Goal: Task Accomplishment & Management: Complete application form

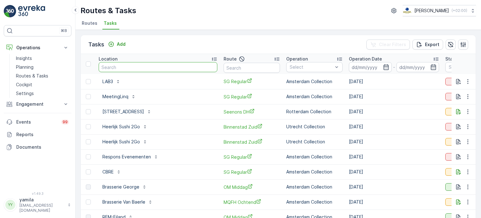
click at [158, 68] on input "text" at bounding box center [158, 67] width 119 height 10
type input "h"
click at [44, 104] on p "Engagement" at bounding box center [37, 104] width 43 height 6
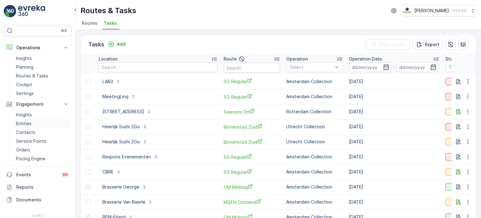
click at [28, 124] on p "Entities" at bounding box center [24, 123] width 16 height 6
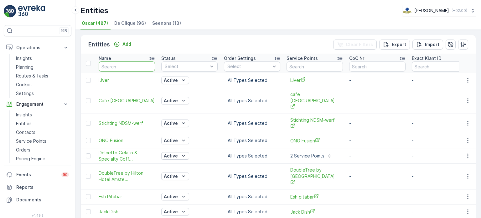
click at [116, 66] on input "text" at bounding box center [127, 66] width 56 height 10
type input "[PERSON_NAME]"
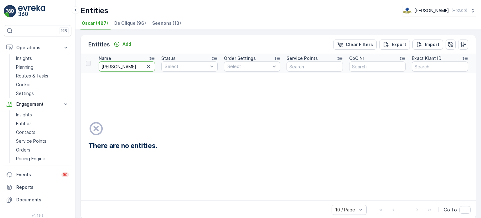
drag, startPoint x: 116, startPoint y: 66, endPoint x: 99, endPoint y: 65, distance: 16.6
click at [99, 65] on input "[PERSON_NAME]" at bounding box center [127, 66] width 56 height 10
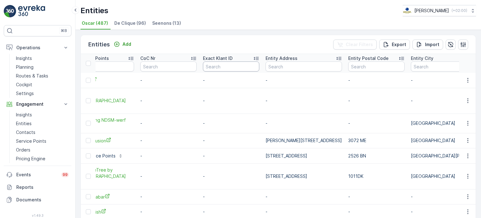
scroll to position [0, 224]
click at [301, 66] on input "text" at bounding box center [303, 66] width 76 height 10
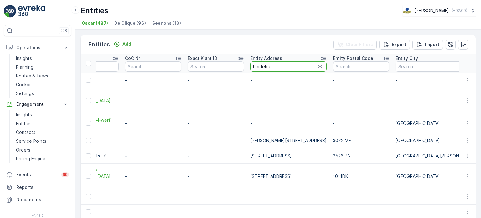
type input "[GEOGRAPHIC_DATA]"
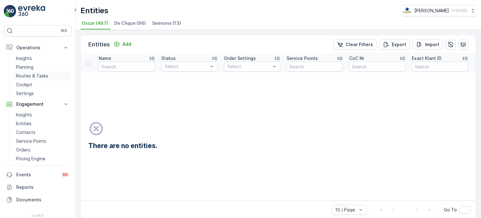
click at [34, 76] on p "Routes & Tasks" at bounding box center [32, 76] width 32 height 6
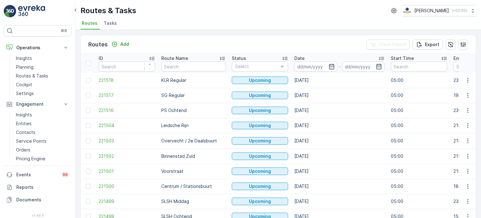
click at [106, 23] on span "Tasks" at bounding box center [110, 23] width 13 height 6
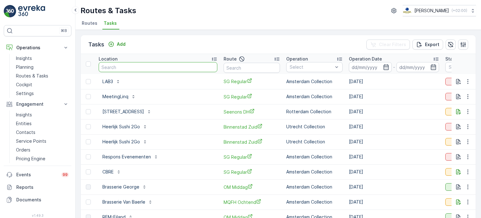
click at [117, 67] on input "text" at bounding box center [158, 67] width 119 height 10
type input "hogeschool"
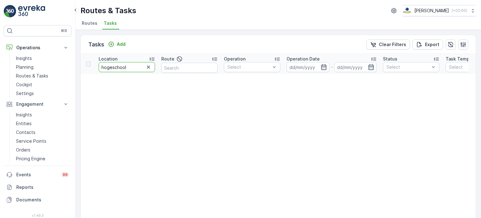
type input "[PERSON_NAME] school"
click at [110, 66] on input "[PERSON_NAME] school" at bounding box center [127, 67] width 56 height 10
drag, startPoint x: 129, startPoint y: 67, endPoint x: 93, endPoint y: 67, distance: 36.0
type input "maupertuus"
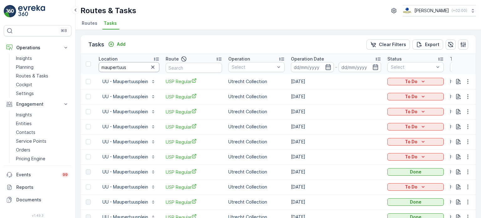
click at [128, 66] on input "maupertuus" at bounding box center [129, 67] width 61 height 10
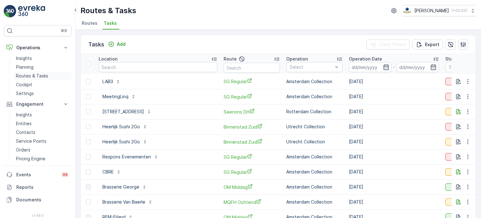
click at [41, 75] on p "Routes & Tasks" at bounding box center [32, 76] width 32 height 6
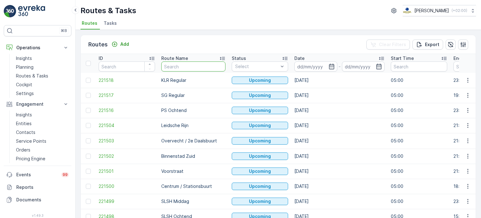
click at [178, 67] on input "text" at bounding box center [193, 66] width 64 height 10
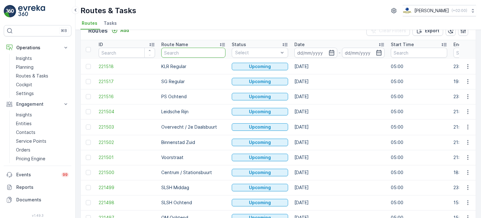
scroll to position [15, 0]
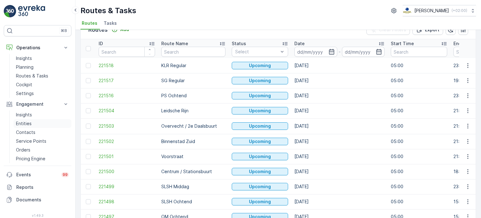
click at [40, 124] on link "Entities" at bounding box center [42, 123] width 58 height 9
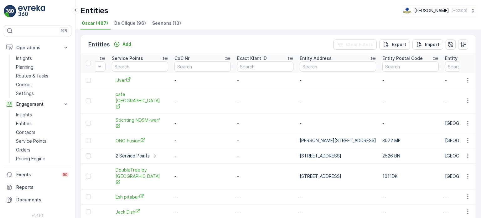
scroll to position [0, 175]
click at [331, 64] on input "text" at bounding box center [337, 66] width 76 height 10
type input "[PERSON_NAME]"
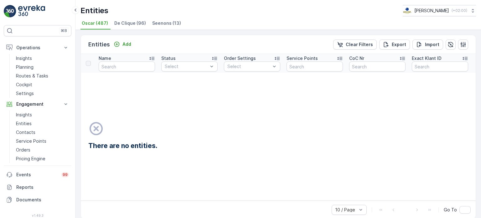
scroll to position [0, 50]
click at [43, 77] on p "Routes & Tasks" at bounding box center [32, 76] width 32 height 6
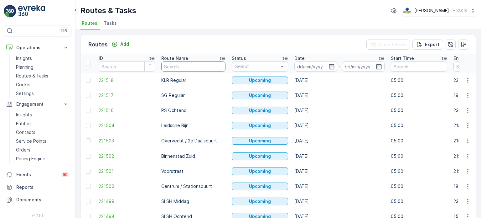
click at [178, 65] on input "text" at bounding box center [193, 66] width 64 height 10
type input "usp"
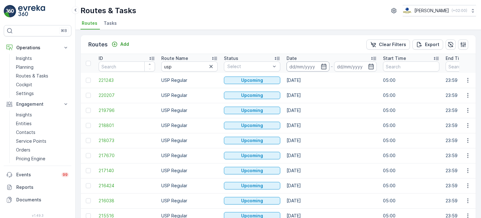
click at [299, 64] on input at bounding box center [307, 66] width 43 height 10
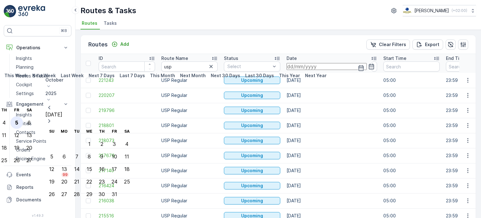
click at [18, 120] on div "5" at bounding box center [16, 123] width 3 height 6
type input "[DATE]"
click at [18, 120] on div "5" at bounding box center [16, 123] width 3 height 6
type input "[DATE]"
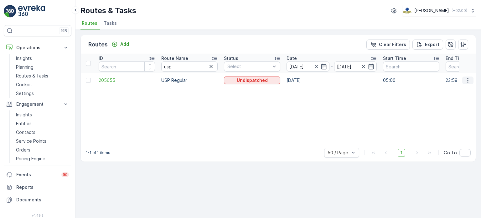
click at [467, 80] on icon "button" at bounding box center [467, 80] width 1 height 5
click at [460, 88] on span "See More Details" at bounding box center [457, 89] width 36 height 6
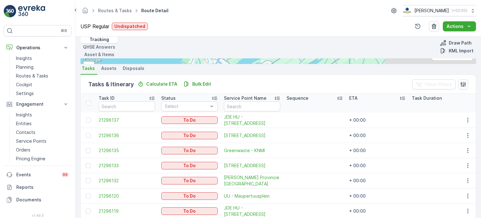
scroll to position [207, 0]
click at [46, 76] on p "Routes & Tasks" at bounding box center [32, 76] width 32 height 6
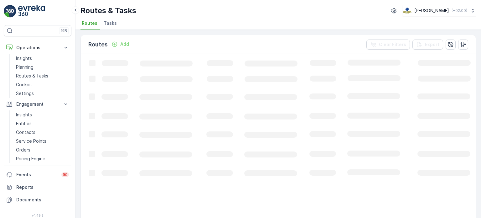
click at [105, 24] on span "Tasks" at bounding box center [110, 23] width 13 height 6
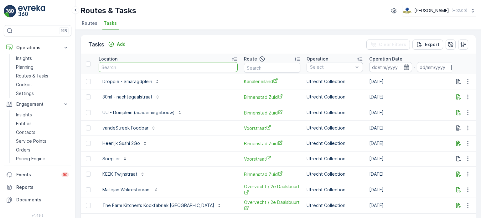
click at [125, 63] on input "text" at bounding box center [168, 67] width 139 height 10
type input "nvwa"
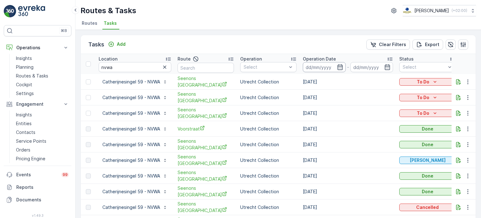
click at [322, 67] on input at bounding box center [324, 67] width 43 height 10
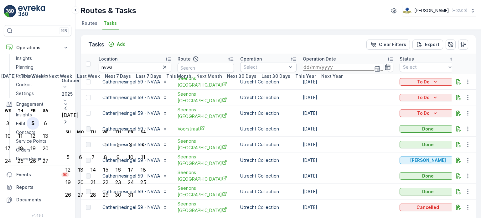
click at [34, 120] on div "5" at bounding box center [32, 123] width 3 height 6
type input "[DATE]"
click at [34, 120] on div "5" at bounding box center [32, 123] width 3 height 6
type input "[DATE]"
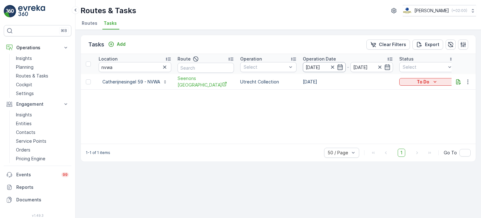
click at [321, 66] on input "[DATE]" at bounding box center [324, 67] width 43 height 10
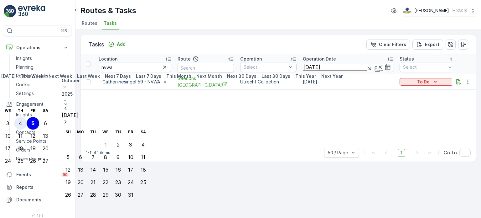
click at [22, 120] on div "4" at bounding box center [20, 123] width 3 height 6
type input "[DATE]"
click at [22, 120] on div "4" at bounding box center [20, 123] width 3 height 6
type input "[DATE]"
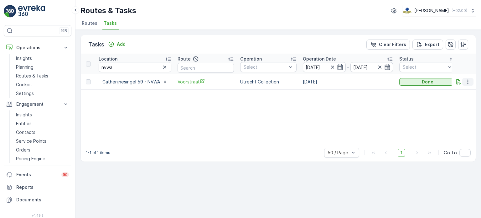
click at [470, 82] on icon "button" at bounding box center [468, 82] width 6 height 6
click at [457, 90] on span "See More Details" at bounding box center [464, 91] width 36 height 6
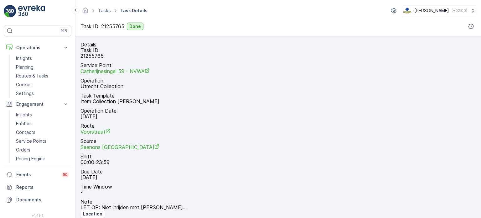
scroll to position [92, 0]
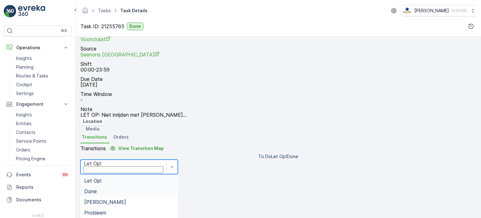
click at [150, 188] on div "Done" at bounding box center [129, 191] width 90 height 6
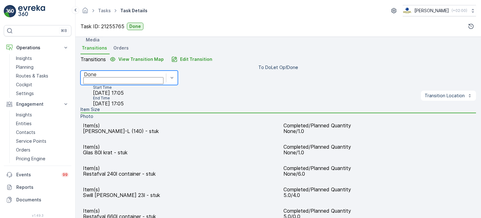
scroll to position [195, 0]
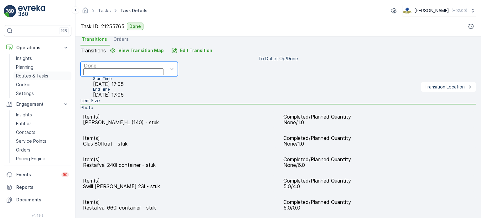
click at [41, 76] on p "Routes & Tasks" at bounding box center [32, 76] width 32 height 6
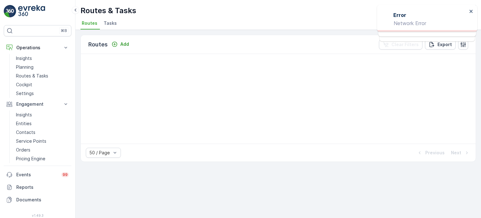
click at [107, 24] on span "Tasks" at bounding box center [110, 23] width 13 height 6
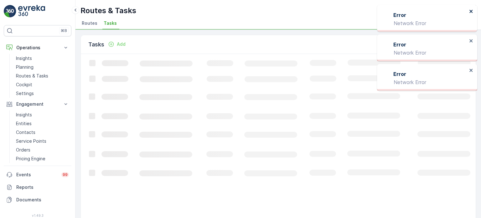
click at [470, 13] on icon "close" at bounding box center [471, 11] width 4 height 5
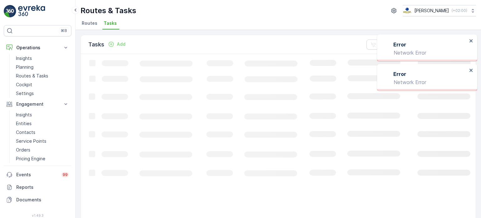
click at [470, 8] on div "Error Network Error Error Network Error Error Network Error" at bounding box center [426, 6] width 100 height 3
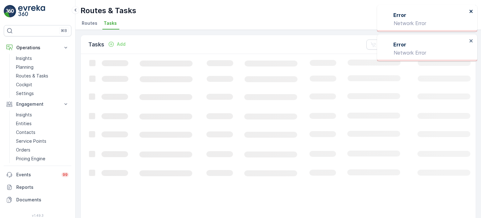
click at [470, 11] on icon "close" at bounding box center [470, 11] width 3 height 3
click at [471, 11] on icon "close" at bounding box center [470, 11] width 3 height 3
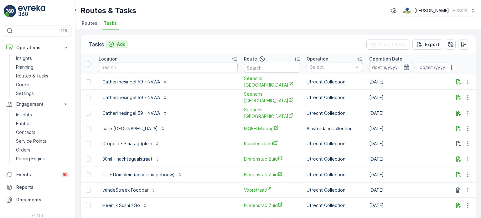
click at [118, 43] on p "Add" at bounding box center [121, 44] width 9 height 6
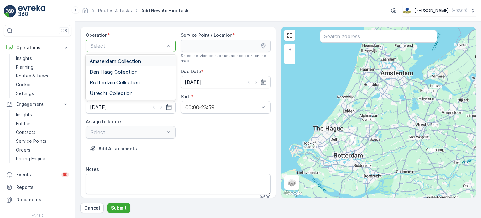
click at [106, 64] on span "Amsterdam Collection" at bounding box center [115, 61] width 51 height 6
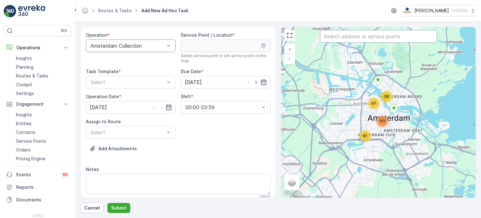
click at [334, 35] on input "text" at bounding box center [378, 36] width 117 height 13
click at [378, 37] on input "v" at bounding box center [378, 36] width 117 height 13
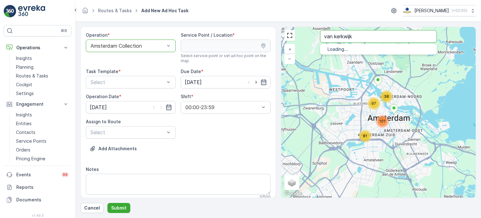
type input "van kerkwijk"
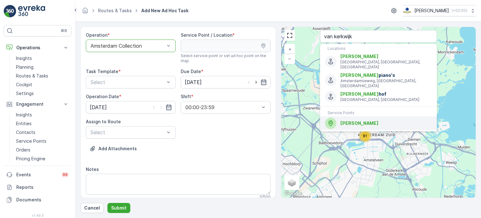
click at [347, 117] on div "[PERSON_NAME]" at bounding box center [378, 122] width 107 height 11
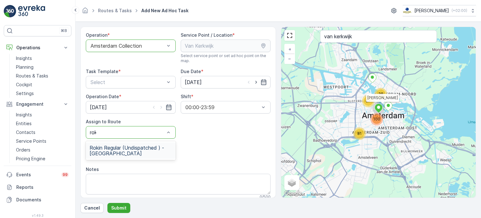
type input "roki"
click at [119, 152] on span "Rokin Regular (Undispatched ) - [GEOGRAPHIC_DATA]" at bounding box center [131, 150] width 82 height 11
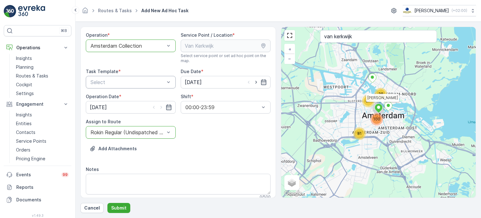
click at [138, 76] on div "Select" at bounding box center [131, 82] width 90 height 13
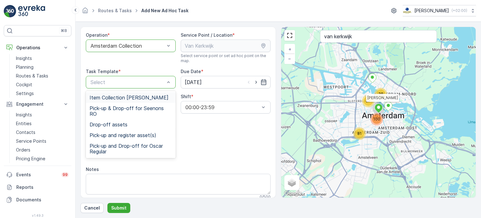
click at [123, 95] on span "Item Collection [PERSON_NAME]" at bounding box center [129, 98] width 79 height 6
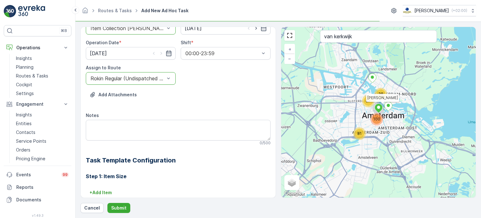
scroll to position [60, 0]
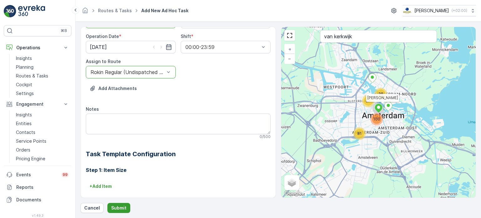
click at [118, 208] on p "Submit" at bounding box center [118, 207] width 15 height 6
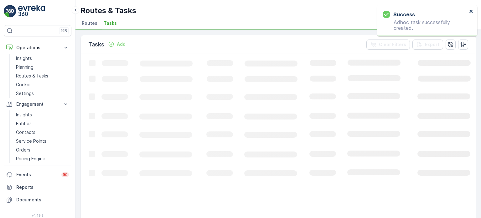
click at [470, 12] on icon "close" at bounding box center [470, 11] width 3 height 3
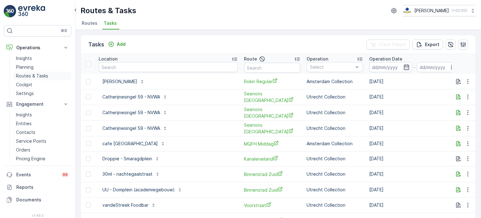
click at [31, 75] on p "Routes & Tasks" at bounding box center [32, 76] width 32 height 6
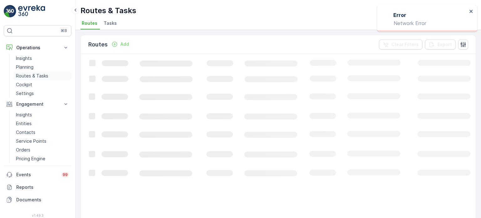
click at [41, 73] on p "Routes & Tasks" at bounding box center [32, 76] width 32 height 6
click at [470, 12] on icon "close" at bounding box center [471, 11] width 4 height 5
